Goal: Task Accomplishment & Management: Manage account settings

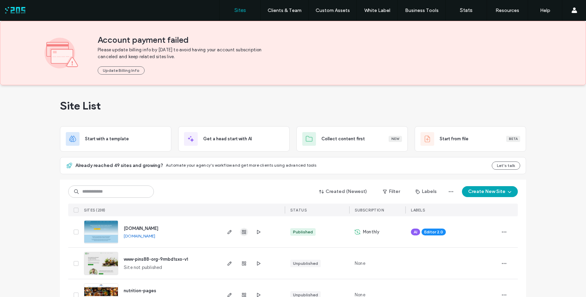
click at [244, 234] on icon "button" at bounding box center [243, 232] width 5 height 5
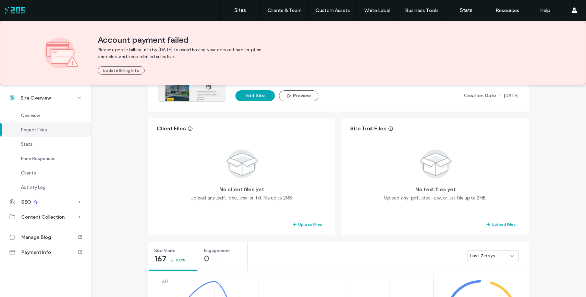
scroll to position [104, 0]
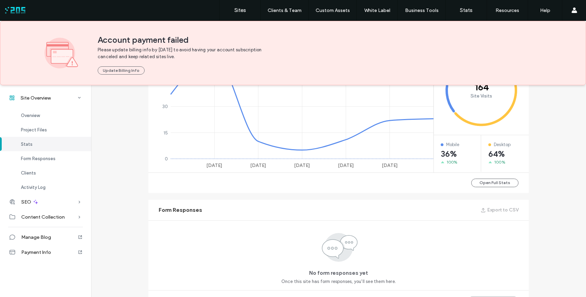
scroll to position [327, 0]
click at [24, 204] on span "SEO" at bounding box center [26, 202] width 10 height 6
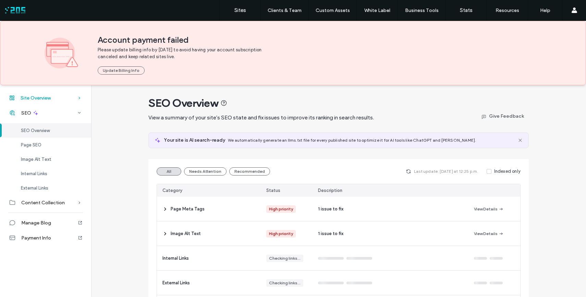
click at [32, 97] on span "Site Overview" at bounding box center [36, 98] width 30 height 6
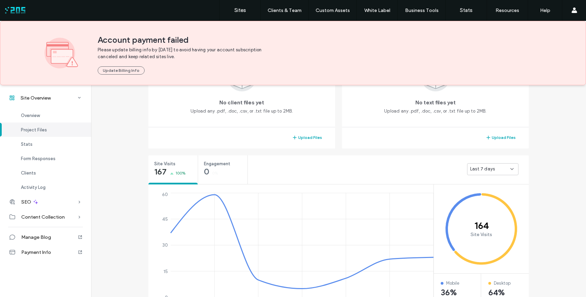
scroll to position [220, 0]
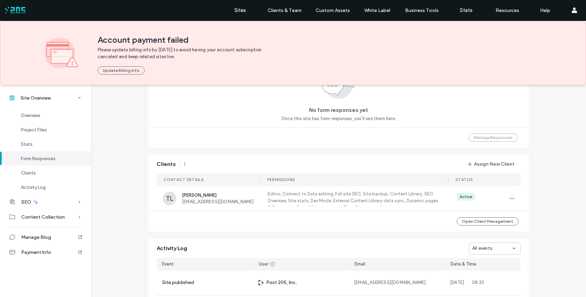
scroll to position [494, 0]
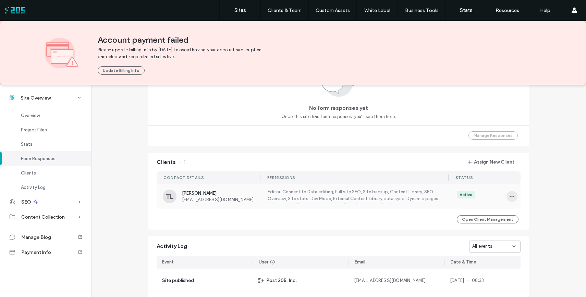
click at [509, 200] on span "button" at bounding box center [511, 196] width 11 height 11
click at [528, 239] on span "View as Client" at bounding box center [532, 240] width 29 height 7
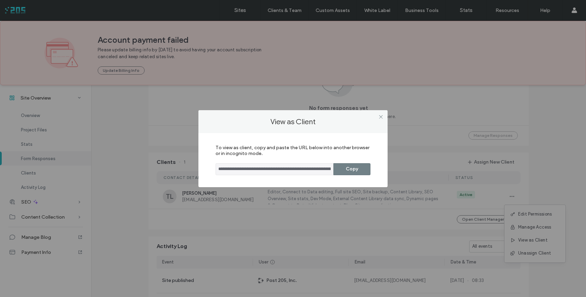
click at [355, 172] on button "Copy" at bounding box center [351, 169] width 37 height 12
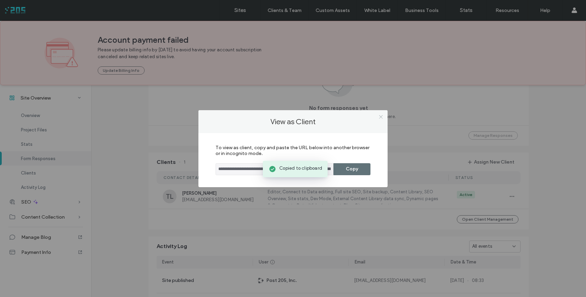
click at [382, 116] on icon at bounding box center [380, 116] width 5 height 5
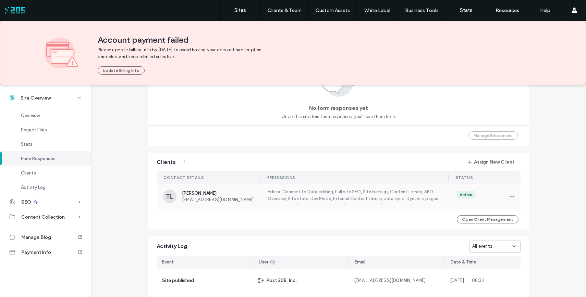
click at [363, 192] on label "Editor, Connect to Data editing, Full site SEO, Site backup, Content Library, S…" at bounding box center [354, 197] width 174 height 16
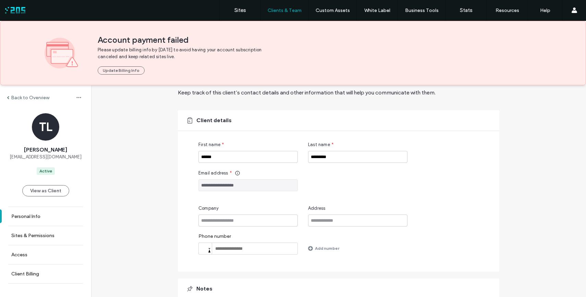
scroll to position [86, 0]
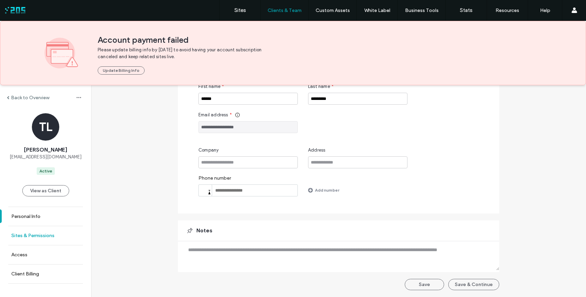
click at [61, 242] on link "Sites & Permissions" at bounding box center [45, 235] width 91 height 19
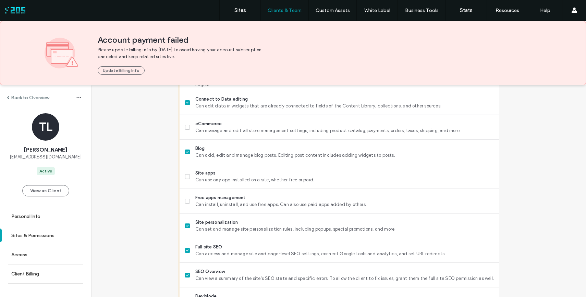
scroll to position [439, 0]
click at [186, 174] on icon at bounding box center [187, 175] width 2 height 2
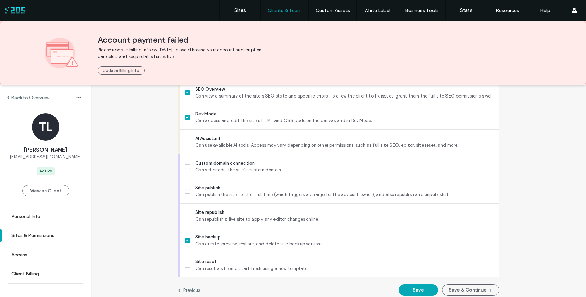
scroll to position [620, 0]
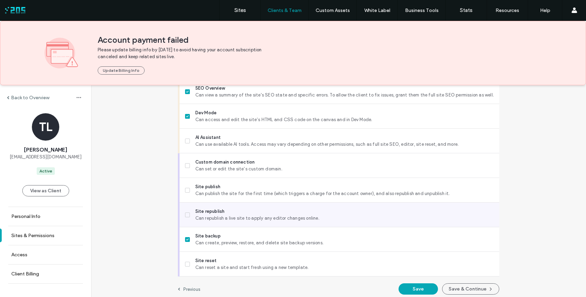
click at [187, 214] on span at bounding box center [187, 215] width 5 height 5
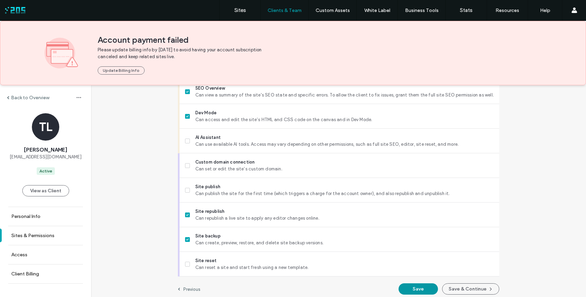
click at [423, 290] on button "Save" at bounding box center [417, 289] width 39 height 11
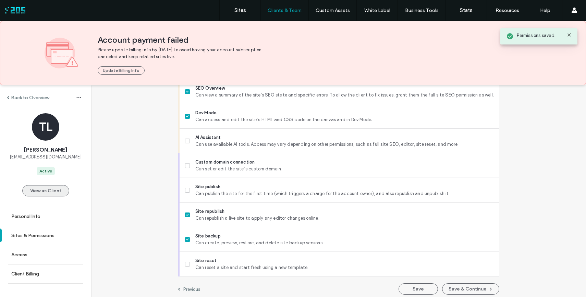
click at [50, 195] on button "View as Client" at bounding box center [45, 190] width 47 height 11
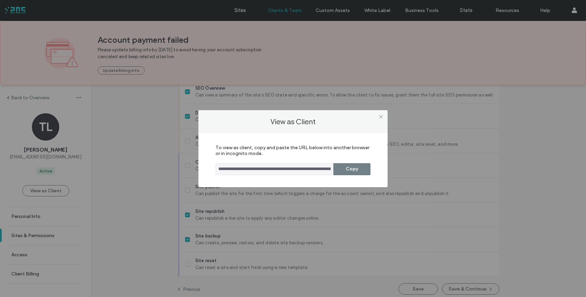
click at [353, 169] on button "Copy" at bounding box center [351, 169] width 37 height 12
